Goal: Task Accomplishment & Management: Use online tool/utility

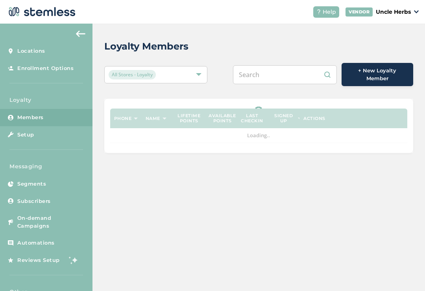
click at [269, 72] on input "text" at bounding box center [285, 74] width 104 height 19
click at [272, 76] on input "text" at bounding box center [285, 74] width 104 height 19
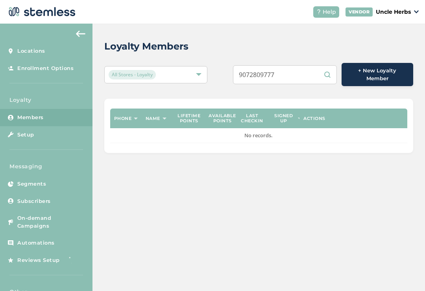
click at [297, 41] on div "Loyalty Members" at bounding box center [255, 46] width 303 height 14
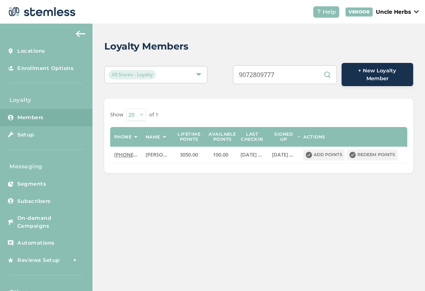
click at [297, 79] on input "9072809777" at bounding box center [285, 74] width 104 height 19
click at [295, 75] on input "9072809777" at bounding box center [285, 74] width 104 height 19
click at [300, 74] on input "9072809777" at bounding box center [285, 74] width 104 height 19
click at [304, 74] on input "9072809777" at bounding box center [285, 74] width 104 height 19
click at [292, 72] on input "9072809777" at bounding box center [285, 74] width 104 height 19
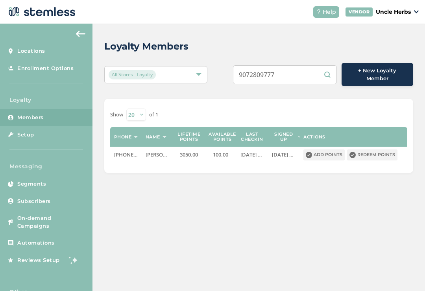
click at [284, 79] on input "9072809777" at bounding box center [285, 74] width 104 height 19
paste input "[PHONE_NUMBER]"
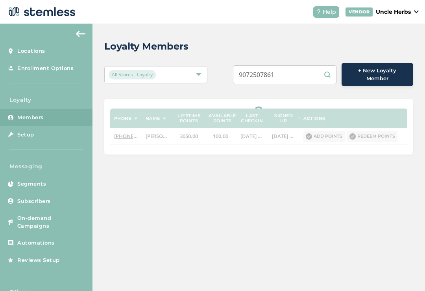
click at [287, 38] on div "Loyalty Members All Stores - Loyalty 9072507861 + New Loyalty Member Phone Name…" at bounding box center [259, 97] width 333 height 147
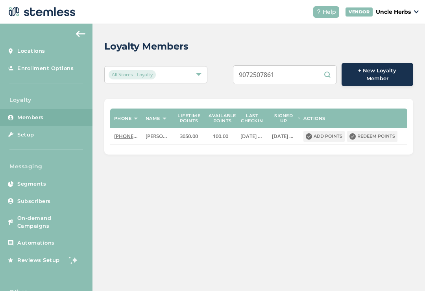
click at [297, 65] on input "9072507861" at bounding box center [285, 74] width 104 height 19
click at [300, 80] on input "9072507861" at bounding box center [285, 74] width 104 height 19
type input "9072507861"
click at [296, 33] on div "Loyalty Members All Stores - Loyalty 9072507861 + New Loyalty Member Phone Name…" at bounding box center [259, 97] width 333 height 147
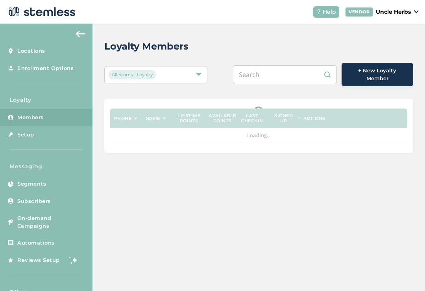
click at [296, 72] on input "text" at bounding box center [285, 74] width 104 height 19
click at [300, 57] on div "Loyalty Members All Stores - Loyalty Nip nip + New Loyalty Member Phone Name Li…" at bounding box center [259, 96] width 333 height 145
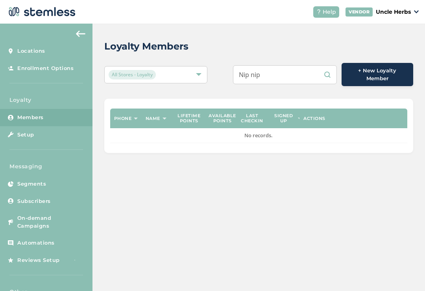
click at [283, 69] on input "Nip nip" at bounding box center [285, 74] width 104 height 19
type input "Nip nip"
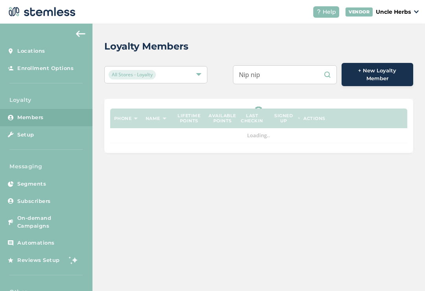
click at [297, 39] on div "Loyalty Members All Stores - Loyalty Nip nip + New Loyalty Member Phone Name Li…" at bounding box center [259, 96] width 333 height 145
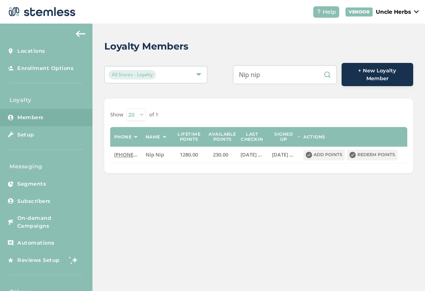
click at [369, 150] on button "Redeem points" at bounding box center [372, 155] width 50 height 11
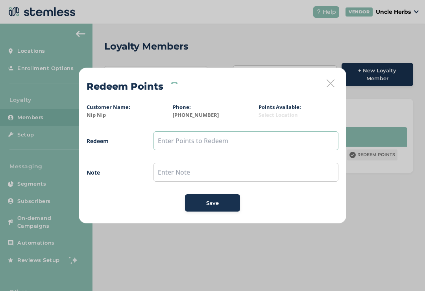
click at [276, 144] on input "text" at bounding box center [246, 141] width 185 height 19
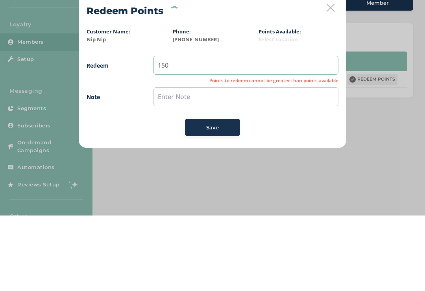
type input "150"
click at [260, 163] on input "text" at bounding box center [246, 172] width 185 height 19
type input "Loyalty 15$ off"
click at [217, 195] on button "Save" at bounding box center [212, 203] width 55 height 17
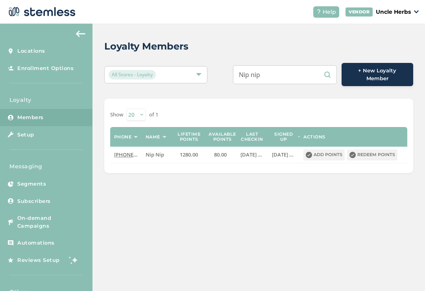
click at [291, 70] on input "Nip nip" at bounding box center [285, 74] width 104 height 19
click at [294, 74] on input "Nip nip" at bounding box center [285, 74] width 104 height 19
click at [294, 73] on input "Nip nip" at bounding box center [285, 74] width 104 height 19
click at [296, 73] on input "Nip nip" at bounding box center [285, 74] width 104 height 19
type input "N"
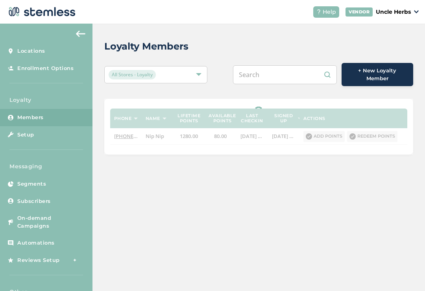
click at [272, 80] on input "text" at bounding box center [285, 74] width 104 height 19
paste input "9074601219"
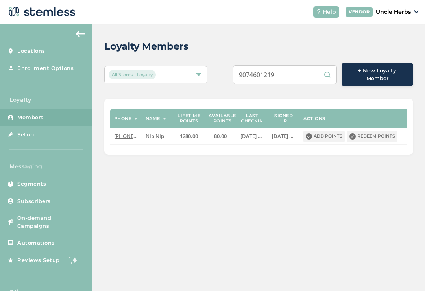
click at [334, 36] on div "Loyalty Members All Stores - Loyalty 9074601219 + New Loyalty Member Phone Name…" at bounding box center [259, 97] width 333 height 147
click at [311, 72] on input "9074601219" at bounding box center [285, 74] width 104 height 19
type input "9074601219"
click at [313, 47] on div "Loyalty Members" at bounding box center [255, 46] width 303 height 14
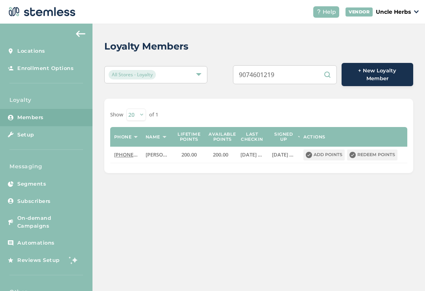
click at [369, 154] on button "Redeem points" at bounding box center [372, 155] width 50 height 11
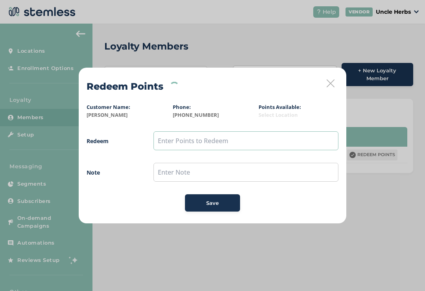
click at [231, 133] on input "text" at bounding box center [246, 141] width 185 height 19
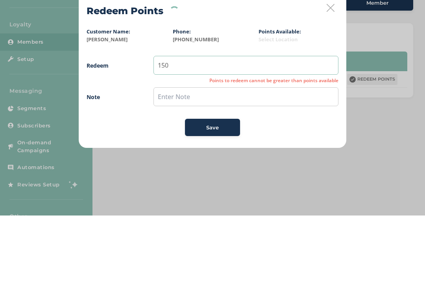
type input "150"
click at [262, 163] on input "text" at bounding box center [246, 172] width 185 height 19
click at [250, 68] on div "Redeem Points Customer Name: [PERSON_NAME] Phone: [PHONE_NUMBER] Points Availab…" at bounding box center [213, 146] width 268 height 156
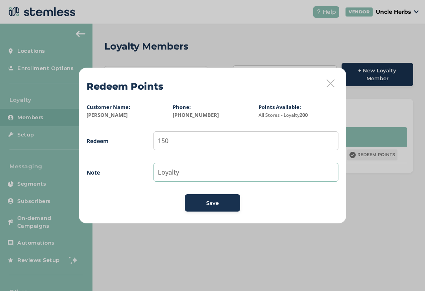
click at [223, 168] on input "Loyalty" at bounding box center [246, 172] width 185 height 19
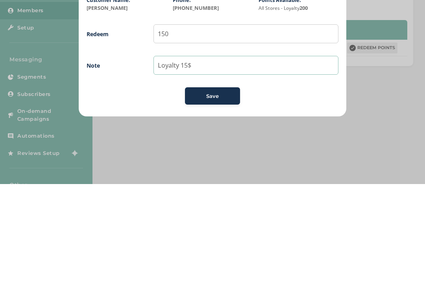
type input "Loyalty 15$"
click at [229, 200] on div "Save" at bounding box center [212, 204] width 43 height 8
